Goal: Information Seeking & Learning: Learn about a topic

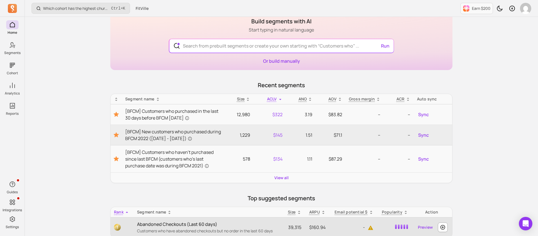
scroll to position [42, 0]
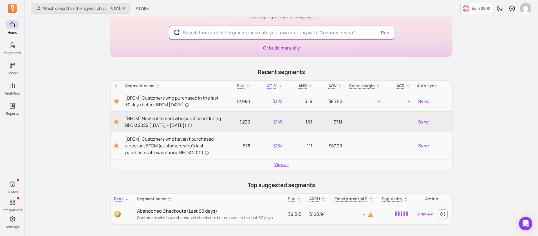
click at [282, 167] on link "View all" at bounding box center [281, 165] width 14 height 6
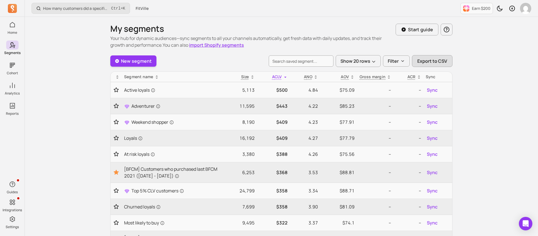
click at [432, 62] on span "Export to CSV" at bounding box center [432, 61] width 30 height 7
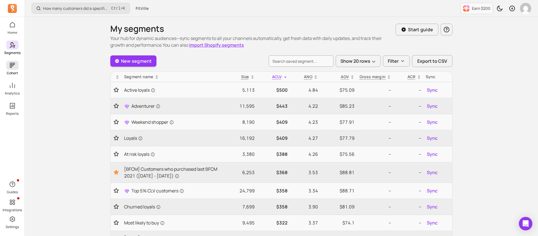
click at [12, 67] on icon at bounding box center [12, 65] width 7 height 7
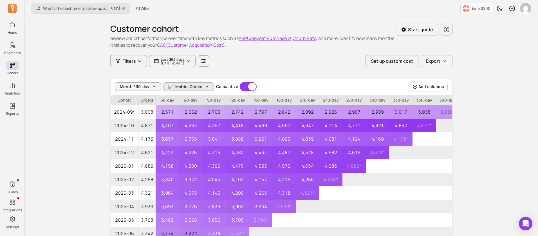
click at [205, 87] on icon "button" at bounding box center [207, 86] width 5 height 5
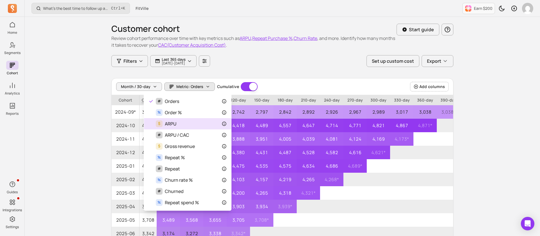
click at [195, 122] on div "$ ARPU" at bounding box center [188, 123] width 78 height 7
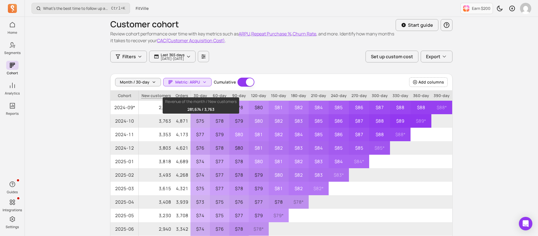
scroll to position [1, 0]
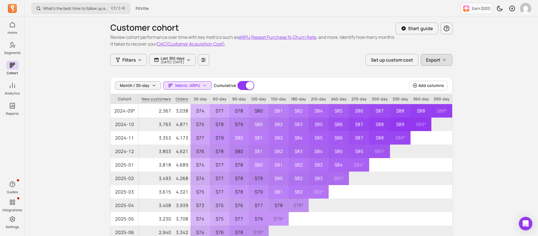
click at [443, 62] on icon "button" at bounding box center [444, 60] width 6 height 6
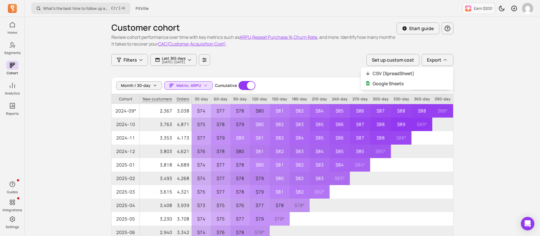
click at [320, 64] on div "Filters Last 365 days [DATE] - [DATE] Set up custom cost Export CSV (SpreadShee…" at bounding box center [282, 60] width 342 height 12
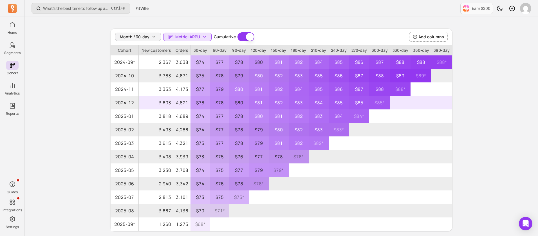
scroll to position [0, 0]
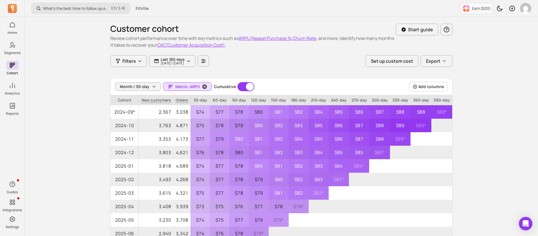
click at [193, 90] on button "Metric: ARPU" at bounding box center [187, 86] width 48 height 8
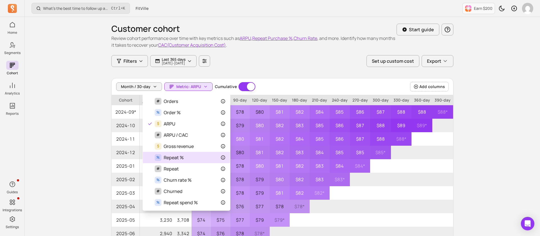
click at [189, 160] on div "% Repeat %" at bounding box center [186, 157] width 78 height 7
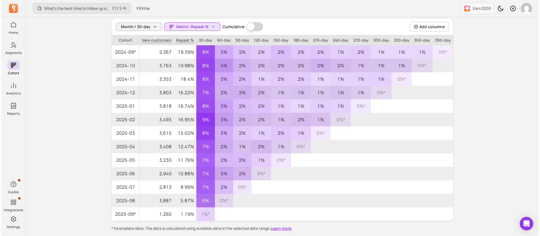
scroll to position [59, 0]
click at [202, 28] on span "Metric: Repeat %" at bounding box center [191, 27] width 32 height 6
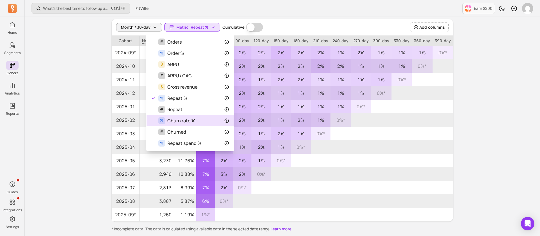
click at [196, 120] on div "% Churn rate %" at bounding box center [190, 120] width 78 height 7
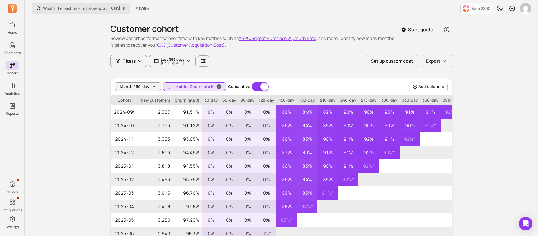
click at [193, 86] on span "Metric: Churn rate %" at bounding box center [194, 87] width 39 height 6
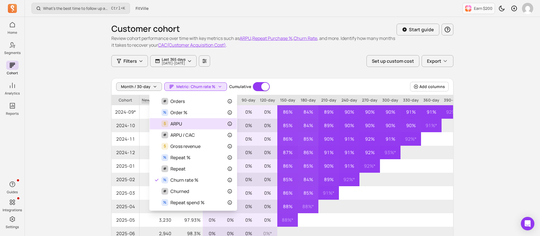
click at [196, 119] on div "$ ARPU" at bounding box center [193, 123] width 87 height 11
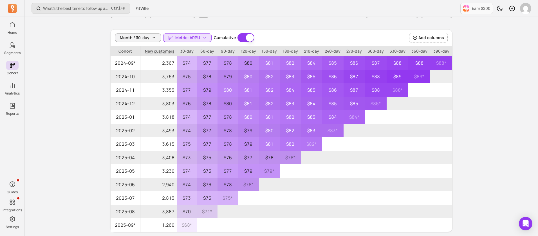
scroll to position [53, 0]
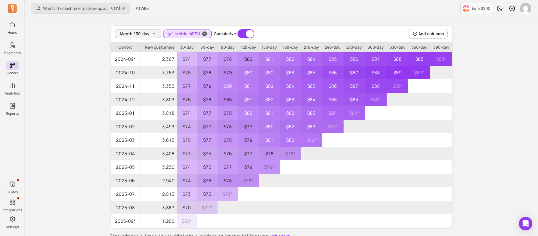
click at [194, 36] on span "Metric: ARPU" at bounding box center [187, 34] width 25 height 6
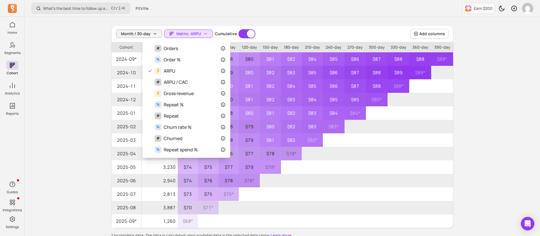
click at [489, 107] on div "What’s the best time to follow up after a first order? Ctrl + K FitVille Earn $…" at bounding box center [282, 108] width 515 height 322
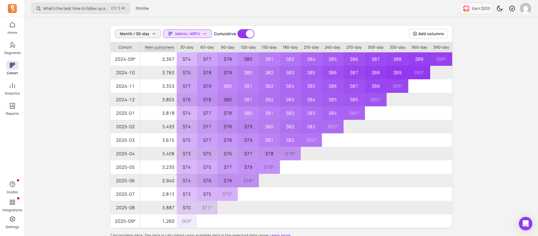
click at [11, 66] on icon at bounding box center [12, 65] width 5 height 5
click at [15, 88] on icon at bounding box center [12, 85] width 7 height 7
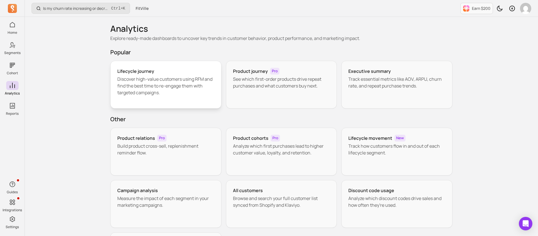
click at [162, 80] on p "Discover high-value customers using RFM and find the best time to re-engage the…" at bounding box center [165, 86] width 97 height 20
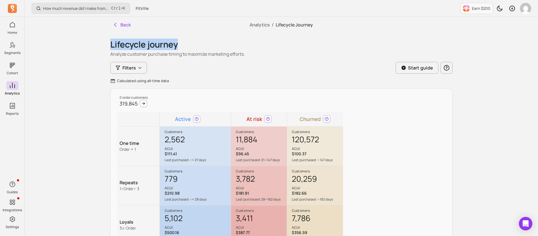
drag, startPoint x: 110, startPoint y: 44, endPoint x: 184, endPoint y: 45, distance: 74.3
copy h1 "Lifecycle journey"
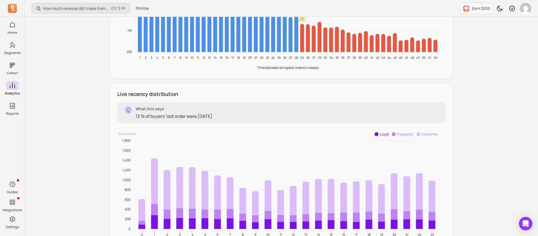
scroll to position [644, 0]
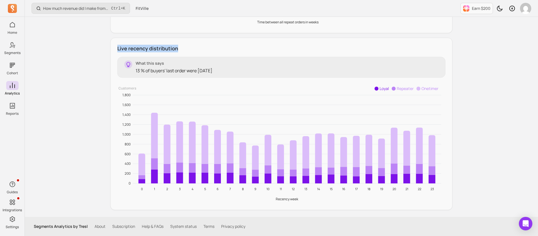
drag, startPoint x: 188, startPoint y: 47, endPoint x: 116, endPoint y: 48, distance: 71.5
click at [116, 48] on div "Live recency distribution What this says 13 % of buyers' last order were [DATE]…" at bounding box center [281, 124] width 342 height 172
copy h3 "Live recency distribution"
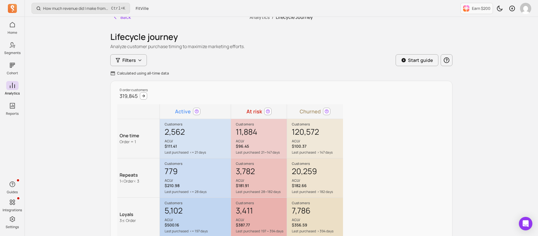
scroll to position [0, 0]
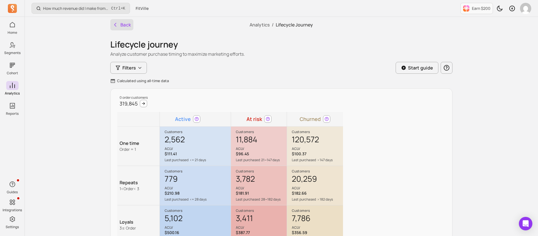
click at [117, 21] on button "Back" at bounding box center [121, 24] width 23 height 11
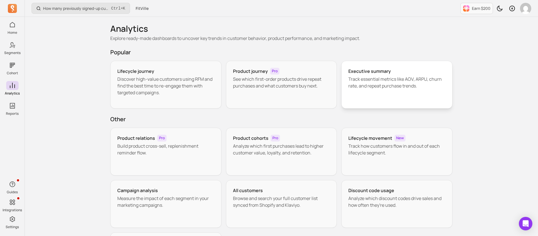
click at [376, 82] on p "Track essential metrics like AOV, ARPU, churn rate, and repeat purchase trends." at bounding box center [396, 83] width 97 height 14
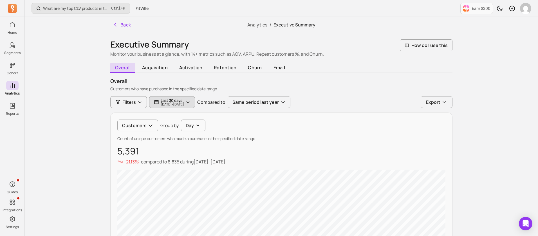
click at [184, 105] on p "[DATE] - [DATE]" at bounding box center [172, 104] width 23 height 3
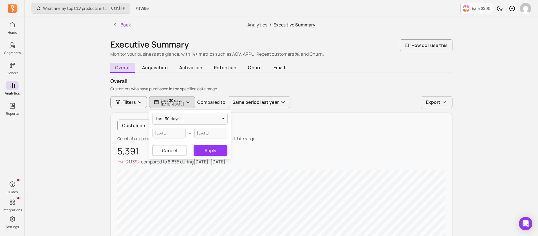
click at [361, 97] on div "Filters Last 30 days [DATE] - [DATE] last 30 days [DATE] - [DATE] Cancel Apply …" at bounding box center [281, 102] width 342 height 12
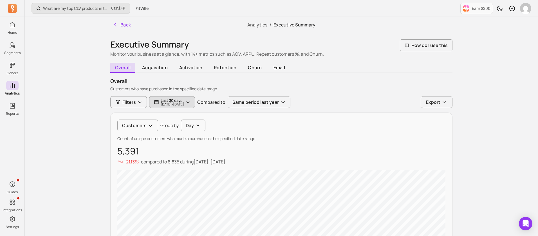
click at [178, 98] on p "Last 30 days" at bounding box center [172, 100] width 23 height 5
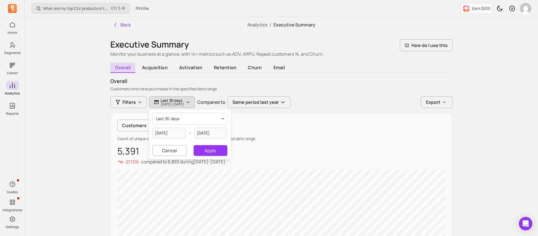
click at [178, 113] on button "last 30 days" at bounding box center [190, 118] width 75 height 11
click at [176, 160] on span "last 365 days" at bounding box center [178, 162] width 25 height 6
type input "[DATE]"
click at [207, 149] on button "Apply" at bounding box center [211, 150] width 34 height 11
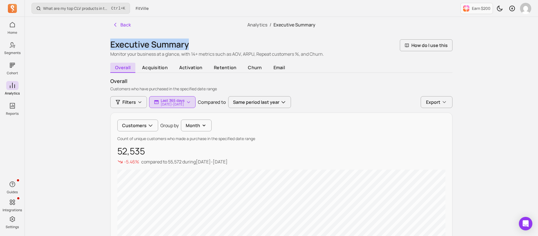
drag, startPoint x: 111, startPoint y: 44, endPoint x: 193, endPoint y: 44, distance: 81.9
click at [193, 44] on h1 "Executive Summary" at bounding box center [217, 44] width 214 height 10
click at [381, 20] on div "Back Analytics / Executive Summary" at bounding box center [281, 25] width 342 height 16
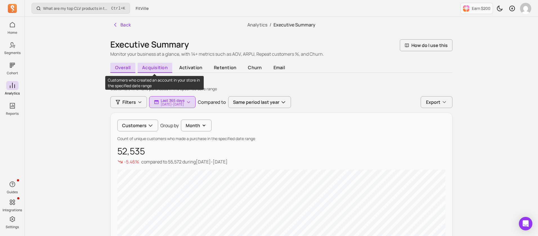
click at [160, 69] on span "acquisition" at bounding box center [155, 68] width 35 height 10
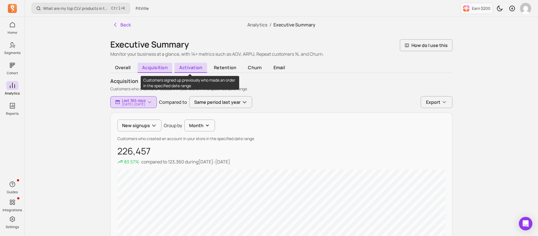
click at [194, 66] on span "activation" at bounding box center [190, 68] width 32 height 10
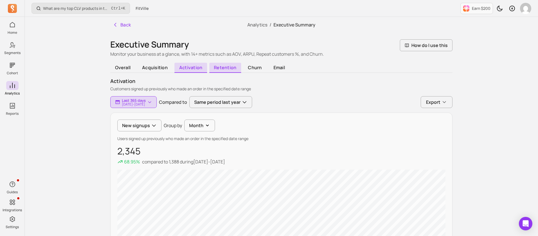
click at [224, 66] on span "retention" at bounding box center [225, 68] width 32 height 10
click at [257, 70] on span "churn" at bounding box center [254, 68] width 23 height 10
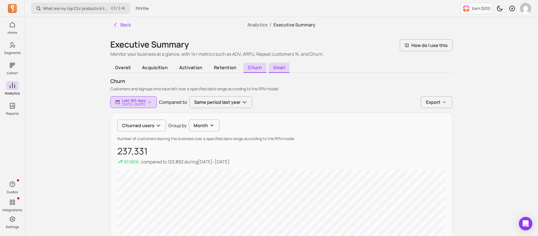
click at [275, 68] on span "email" at bounding box center [279, 68] width 21 height 10
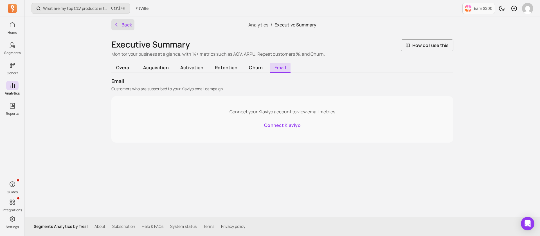
click at [122, 26] on button "Back" at bounding box center [122, 24] width 23 height 11
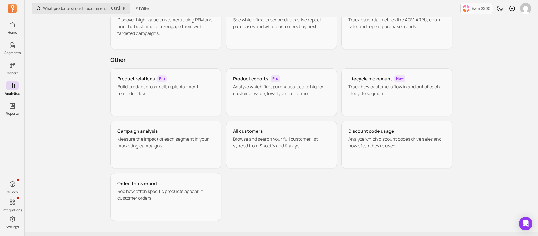
scroll to position [75, 0]
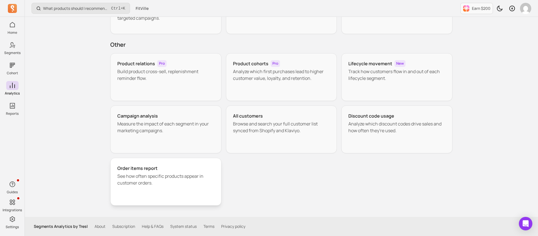
click at [172, 174] on p "See how often specific products appear in customer orders." at bounding box center [165, 180] width 97 height 14
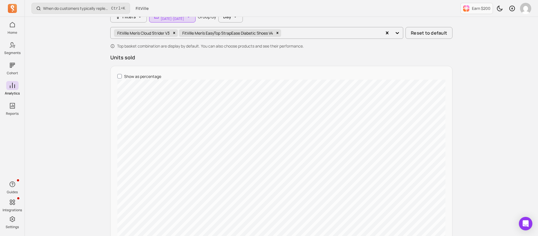
scroll to position [10, 0]
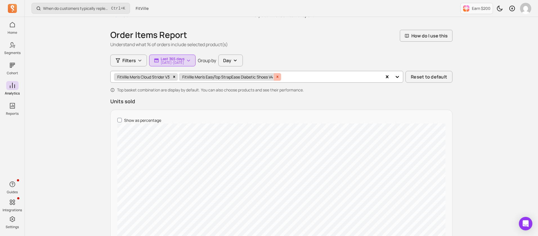
click at [279, 75] on icon "Remove FitVille Men's EasyTop StrapEase Diabetic Shoes V4" at bounding box center [277, 77] width 4 height 4
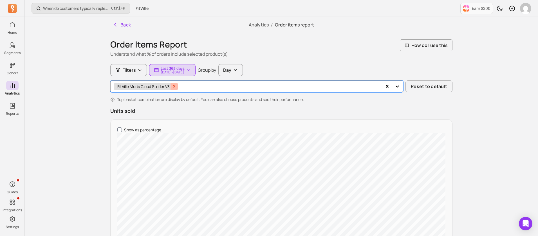
click at [178, 86] on div "Remove FitVille Men's Cloud Strider V3" at bounding box center [174, 87] width 7 height 8
click at [198, 87] on div at bounding box center [251, 86] width 275 height 8
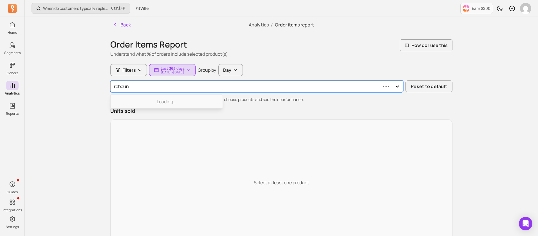
type input "rebound"
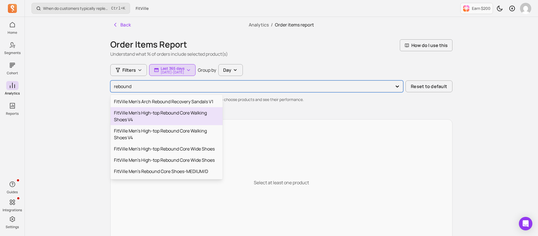
click at [187, 117] on div "FitVille Men's High-top Rebound Core Walking Shoes V4" at bounding box center [167, 116] width 112 height 18
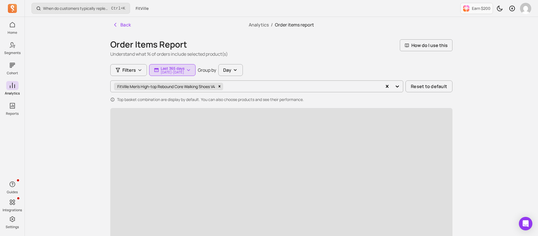
click at [79, 108] on div "When do customers typically replenish a product? Ctrl + K FitVille Earn $200 Ba…" at bounding box center [281, 231] width 513 height 463
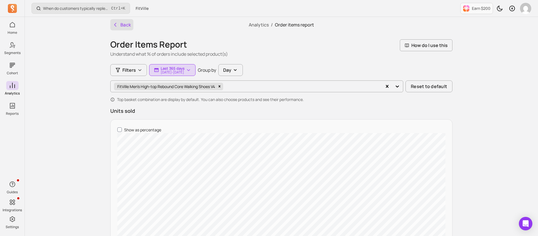
click at [118, 24] on icon "button" at bounding box center [116, 25] width 6 height 6
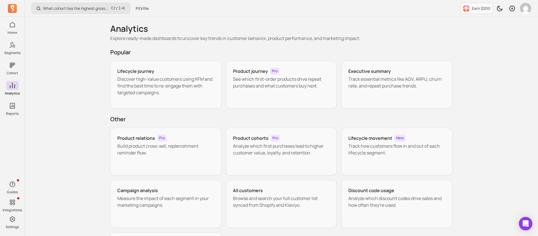
scroll to position [75, 0]
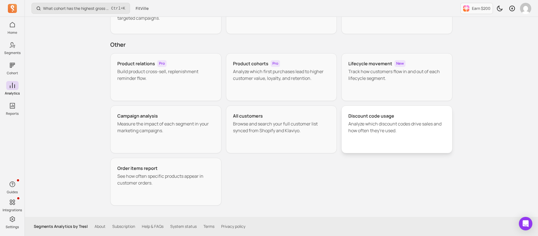
click at [404, 122] on p "Analyze which discount codes drive sales and how often they're used." at bounding box center [396, 127] width 97 height 14
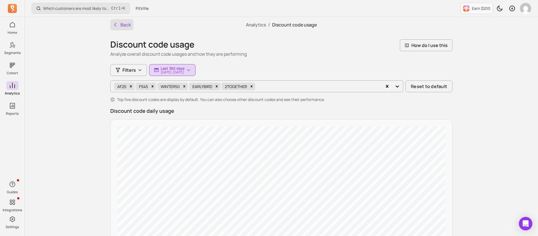
click at [128, 27] on button "Back" at bounding box center [121, 24] width 23 height 11
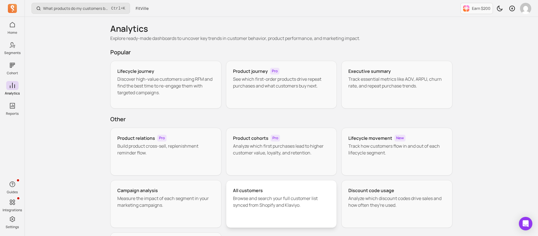
click at [285, 199] on p "Browse and search your full customer list synced from Shopify and Klaviyo." at bounding box center [281, 202] width 97 height 14
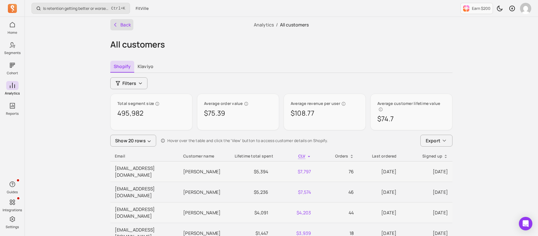
click at [120, 25] on button "Back" at bounding box center [121, 24] width 23 height 11
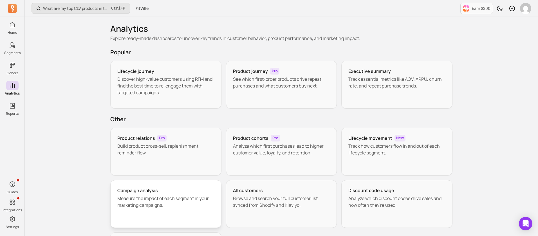
click at [153, 202] on p "Measure the impact of each segment in your marketing campaigns." at bounding box center [165, 202] width 97 height 14
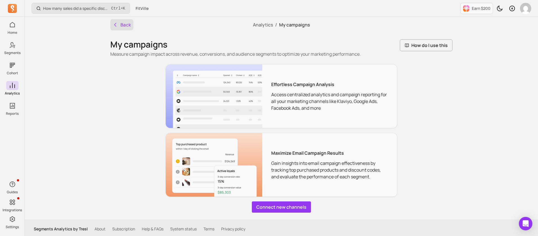
click at [123, 25] on button "Back" at bounding box center [121, 24] width 23 height 11
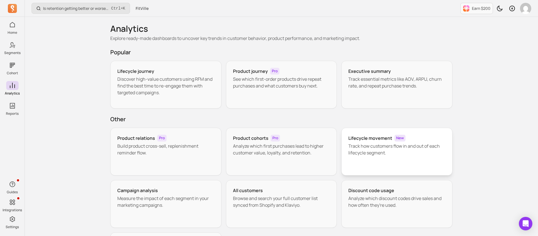
click at [373, 147] on p "Track how customers flow in and out of each lifecycle segment." at bounding box center [396, 150] width 97 height 14
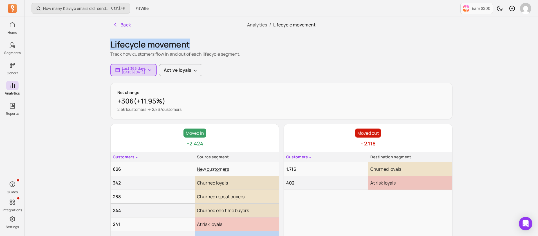
drag, startPoint x: 192, startPoint y: 42, endPoint x: 105, endPoint y: 42, distance: 87.5
click at [105, 42] on div "Back Analytics / Lifecycle movement Lifecycle movement Track how customers flow…" at bounding box center [281, 155] width 360 height 277
copy h1 "Lifecycle movement"
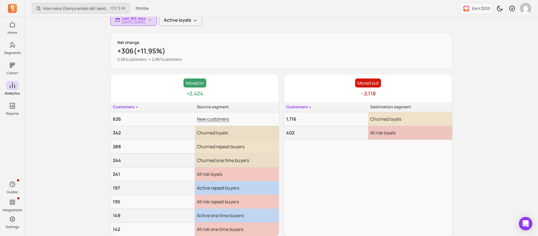
scroll to position [62, 0]
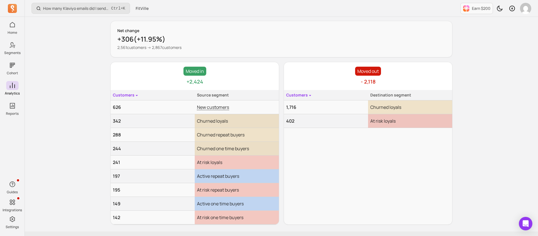
click at [488, 166] on div "How many Klaviyo emails did I send, and how well did they perform? Ctrl + K Fit…" at bounding box center [281, 94] width 513 height 313
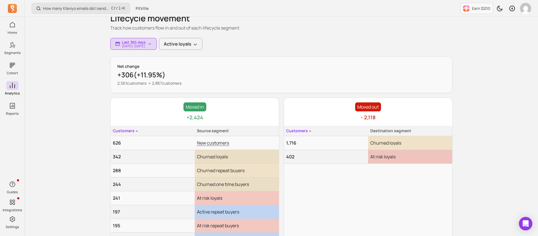
scroll to position [0, 0]
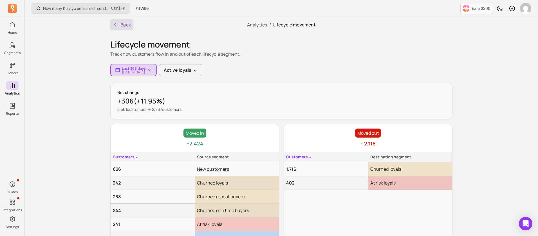
click at [113, 22] on icon "button" at bounding box center [116, 25] width 6 height 6
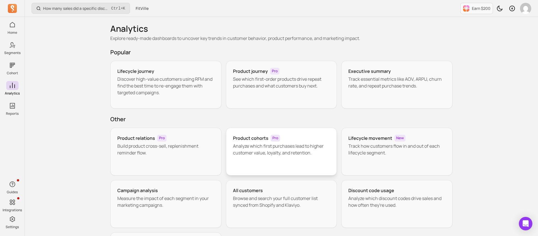
click at [247, 145] on p "Analyze which first purchases lead to higher customer value, loyalty, and reten…" at bounding box center [281, 150] width 97 height 14
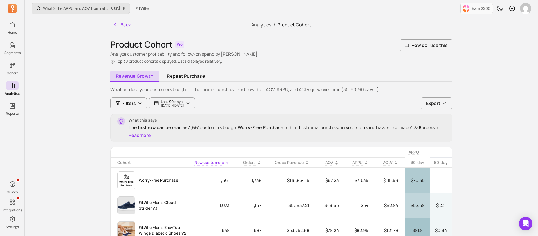
click at [442, 105] on icon "button" at bounding box center [444, 103] width 6 height 6
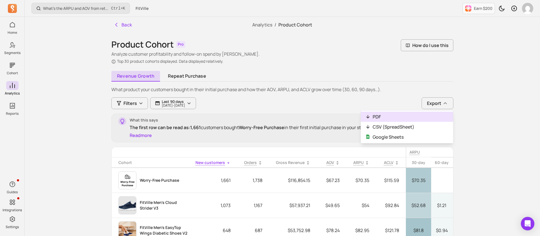
click at [389, 117] on button "PDF" at bounding box center [407, 117] width 92 height 10
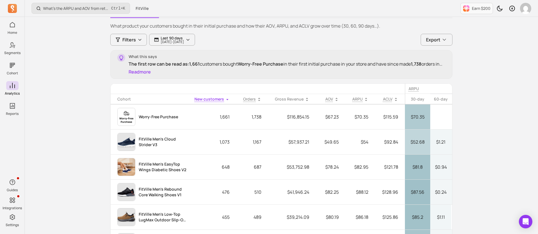
scroll to position [349, 0]
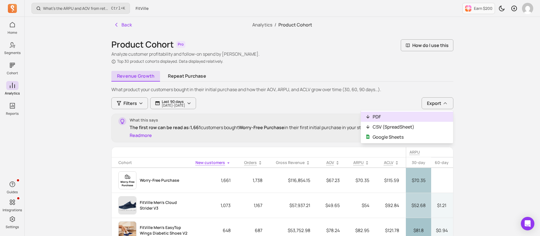
click at [400, 116] on button "PDF" at bounding box center [407, 117] width 92 height 10
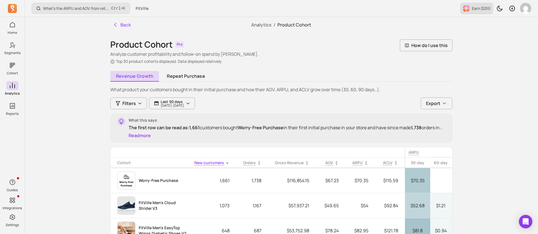
scroll to position [169, 0]
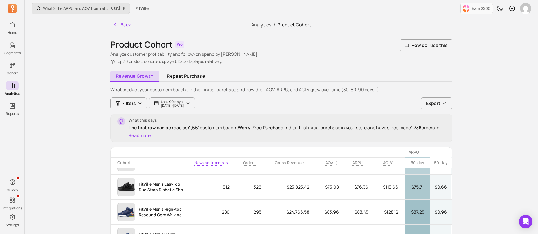
click at [500, 86] on div "What’s the ARPU and AOV from retained customers? Ctrl + K FitVille Earn $200 Ba…" at bounding box center [281, 187] width 513 height 375
click at [446, 101] on icon "button" at bounding box center [444, 103] width 6 height 6
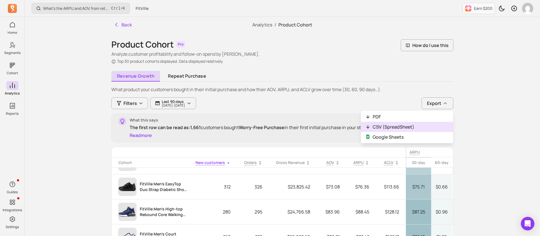
click at [395, 126] on button "CSV (SpreadSheet)" at bounding box center [407, 127] width 92 height 10
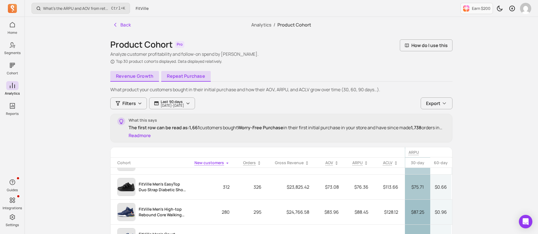
click at [193, 78] on link "Repeat purchase" at bounding box center [186, 76] width 50 height 11
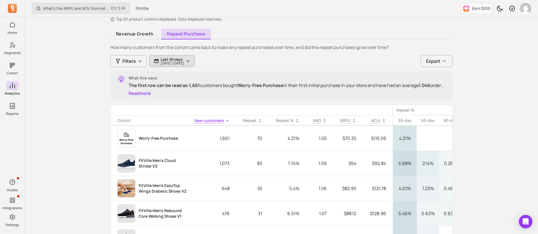
click at [183, 59] on p "Last 90 days" at bounding box center [172, 59] width 23 height 5
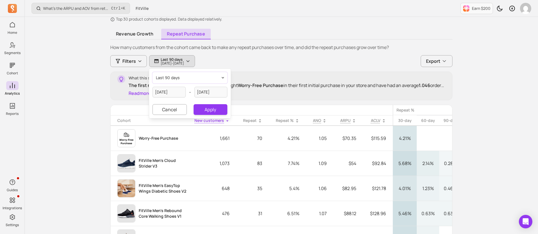
click at [181, 77] on button "last 90 days" at bounding box center [190, 77] width 75 height 11
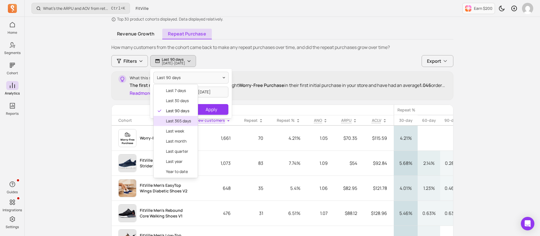
click at [178, 117] on div "last 365 days" at bounding box center [176, 121] width 44 height 10
type input "[DATE]"
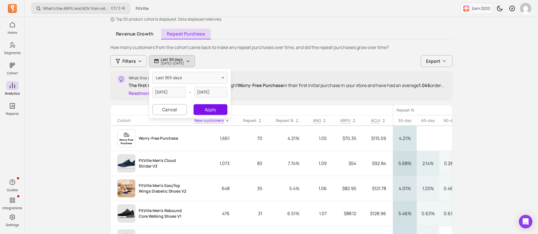
click at [208, 108] on button "Apply" at bounding box center [211, 109] width 34 height 11
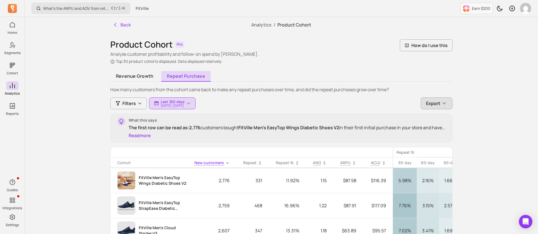
click at [436, 107] on button "Export" at bounding box center [437, 103] width 32 height 12
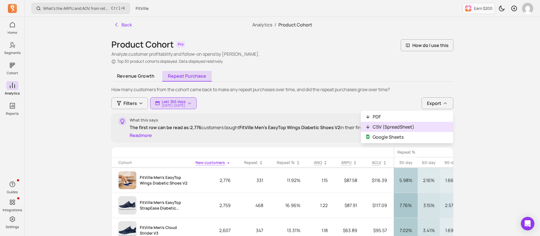
click at [392, 124] on button "CSV (SpreadSheet)" at bounding box center [407, 127] width 92 height 10
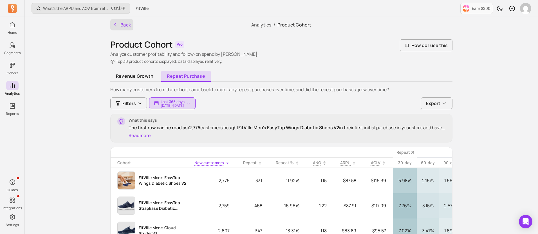
click at [120, 27] on button "Back" at bounding box center [121, 24] width 23 height 11
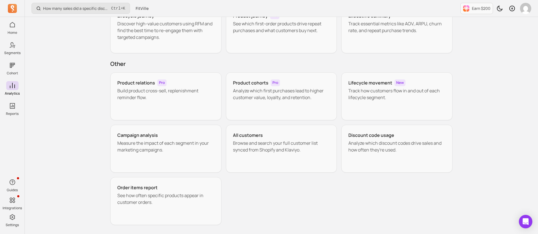
scroll to position [42, 0]
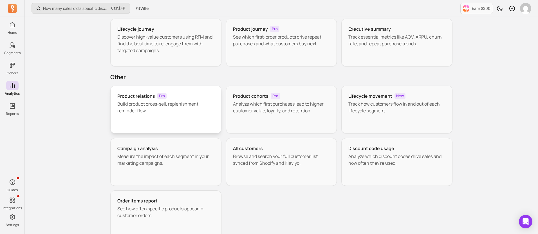
click at [166, 110] on p "Build product cross-sell, replenishment reminder flow." at bounding box center [165, 107] width 97 height 14
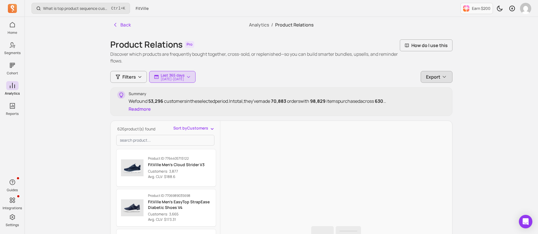
click at [448, 77] on button "Export" at bounding box center [437, 77] width 32 height 12
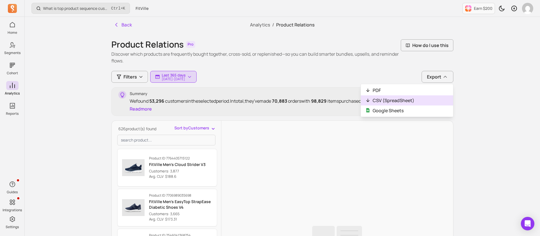
click at [403, 98] on button "CSV (SpreadSheet)" at bounding box center [407, 100] width 92 height 10
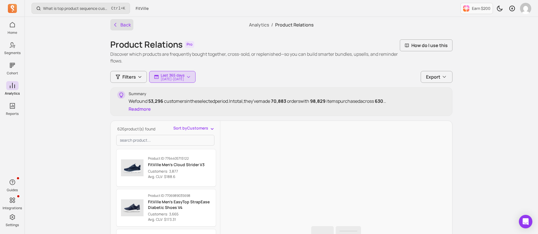
click at [124, 27] on button "Back" at bounding box center [121, 24] width 23 height 11
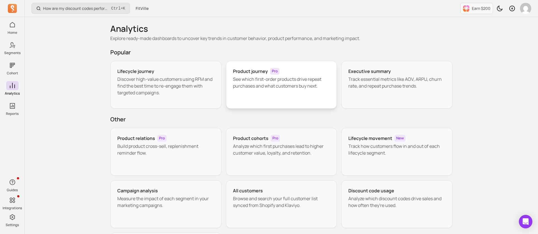
click at [261, 87] on p "See which first-order products drive repeat purchases and what customers buy ne…" at bounding box center [281, 83] width 97 height 14
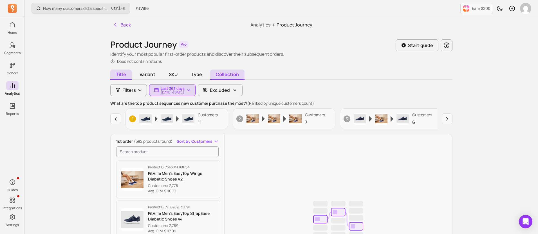
click at [227, 75] on span "Collection" at bounding box center [227, 75] width 34 height 10
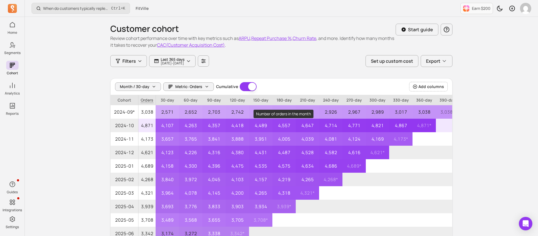
scroll to position [86, 0]
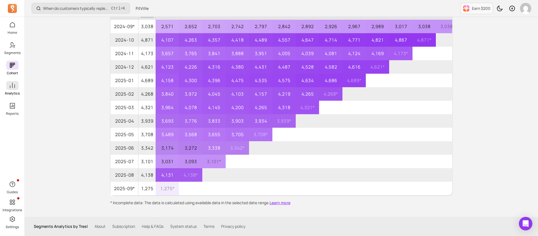
click at [17, 89] on span at bounding box center [12, 85] width 12 height 9
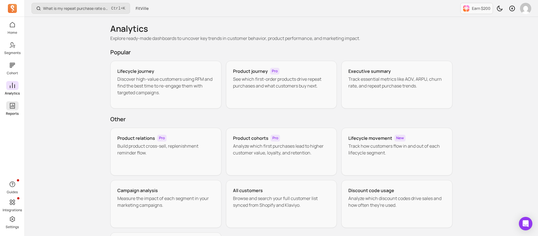
click at [15, 111] on p "Reports" at bounding box center [12, 113] width 13 height 5
